Goal: Complete application form

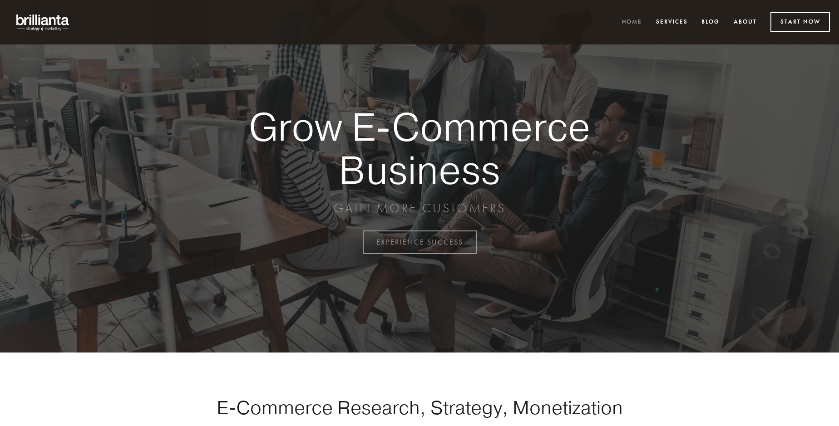
scroll to position [2379, 0]
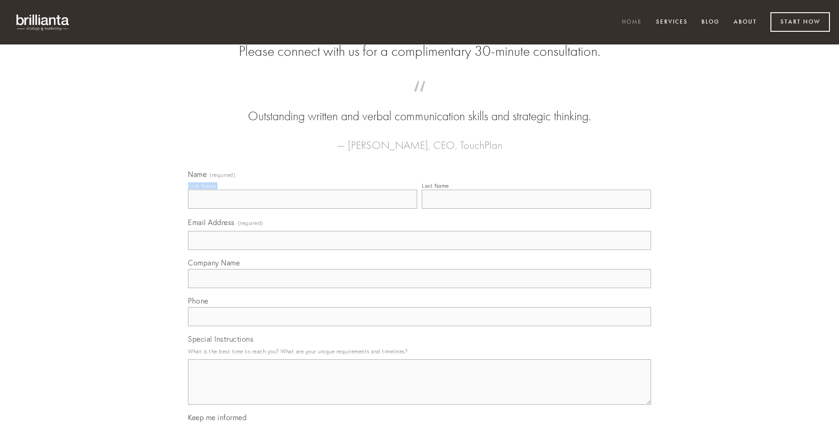
type input "[PERSON_NAME]"
click at [536, 209] on input "Last Name" at bounding box center [536, 199] width 229 height 19
type input "[PERSON_NAME]"
click at [419, 250] on input "Email Address (required)" at bounding box center [419, 240] width 463 height 19
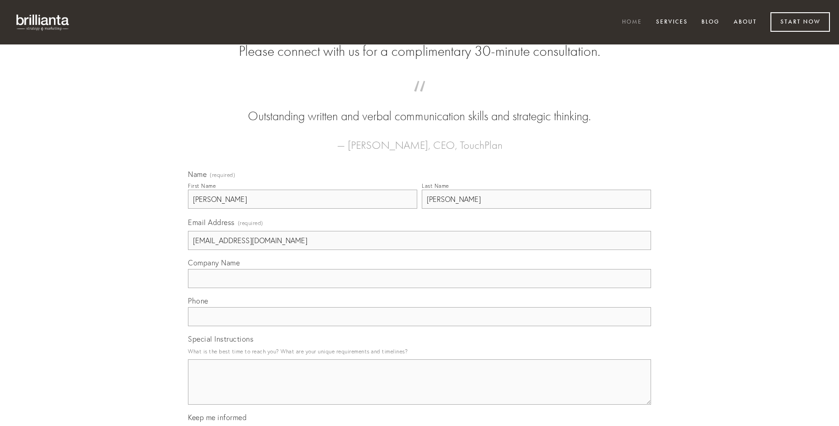
type input "[EMAIL_ADDRESS][DOMAIN_NAME]"
click at [419, 288] on input "Company Name" at bounding box center [419, 278] width 463 height 19
type input "anser"
click at [419, 326] on input "text" at bounding box center [419, 316] width 463 height 19
click at [419, 390] on textarea "Special Instructions" at bounding box center [419, 381] width 463 height 45
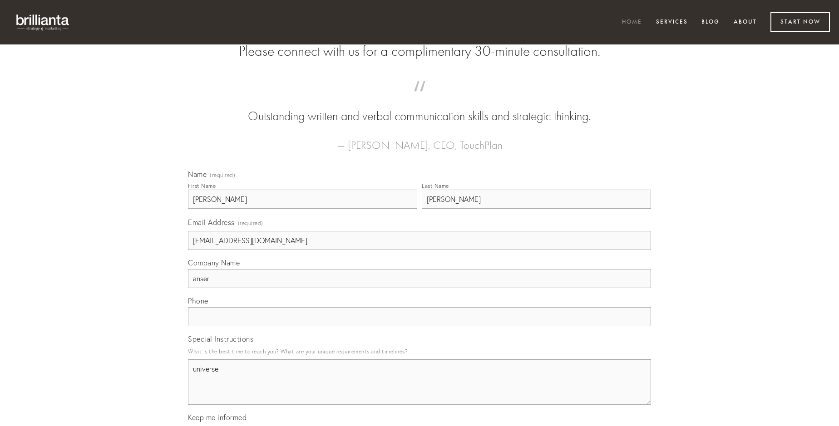
type textarea "universe"
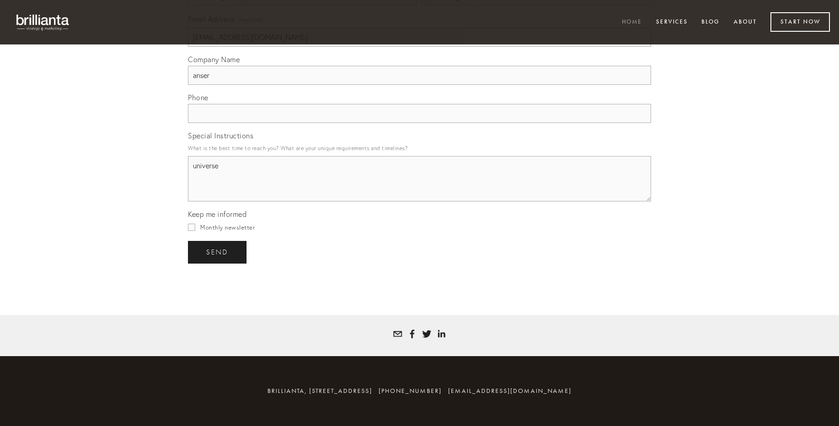
click at [218, 252] on span "send" at bounding box center [217, 252] width 22 height 8
